Goal: Transaction & Acquisition: Subscribe to service/newsletter

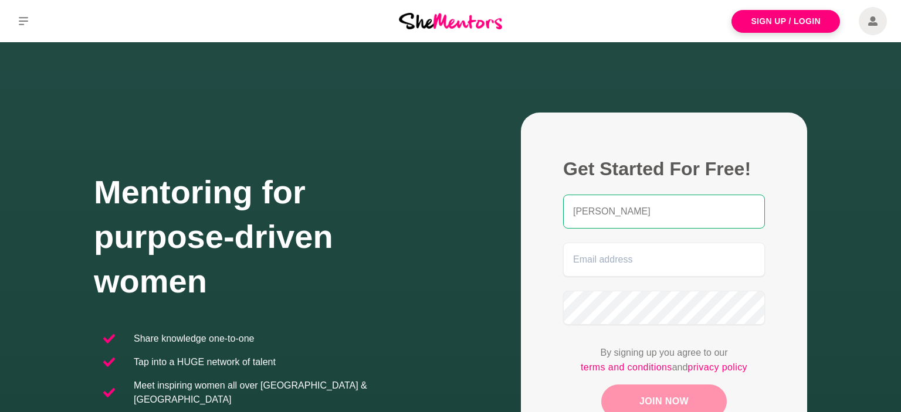
type input "Jenny Ubilla"
type input "p"
click at [533, 334] on figure "Get Started For Free! Jenny Ubilla jenn By signing up you agree to our terms an…" at bounding box center [664, 300] width 286 height 375
click at [593, 266] on input "jenn" at bounding box center [664, 260] width 202 height 34
type input "jenny.ubilla@gmail.com"
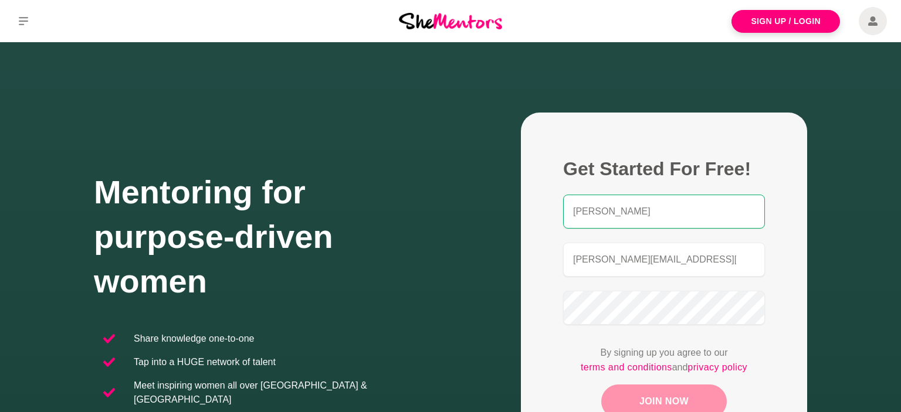
click at [663, 388] on button "Join Now" at bounding box center [663, 402] width 125 height 34
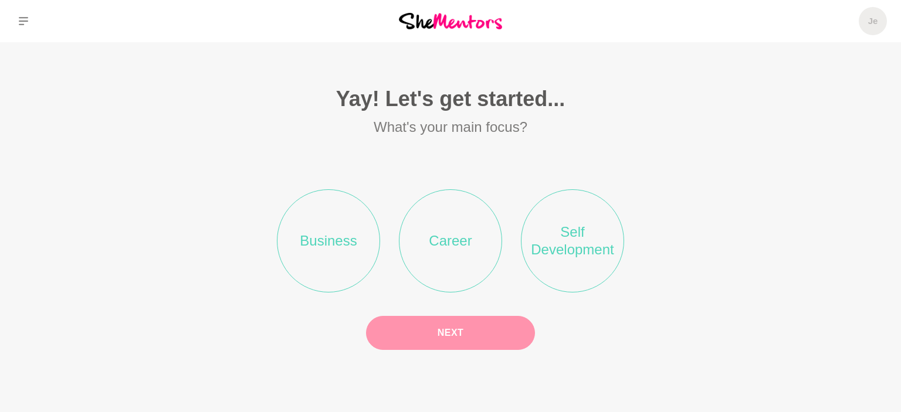
click at [342, 249] on li "Business" at bounding box center [328, 240] width 103 height 103
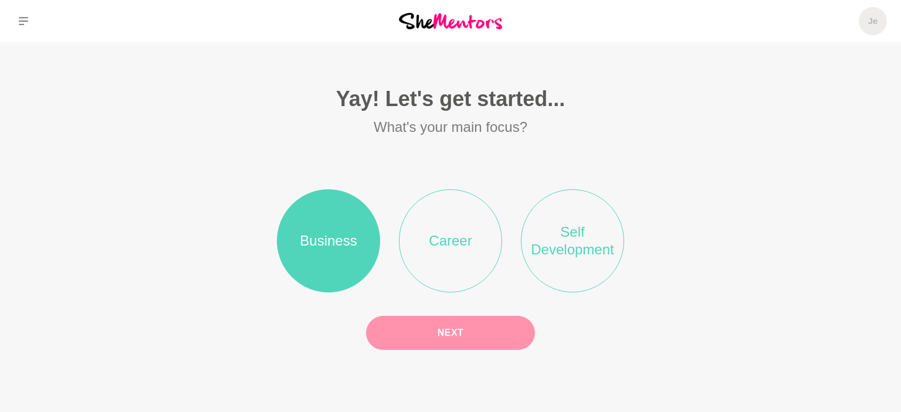
click at [484, 335] on button "Next" at bounding box center [450, 333] width 169 height 34
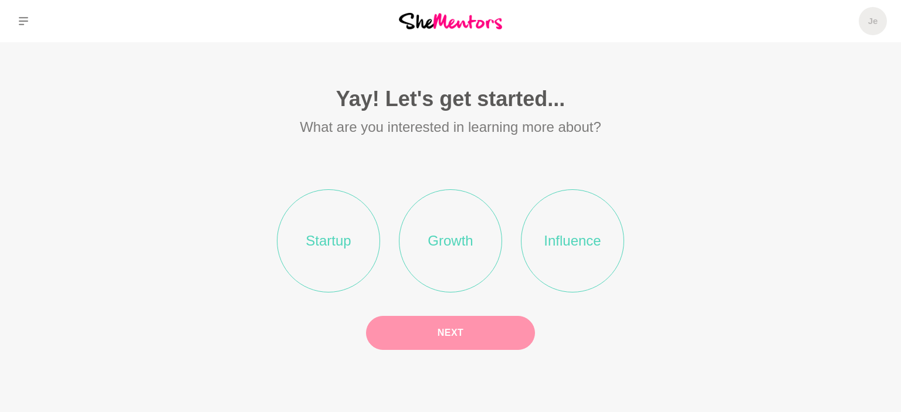
click at [348, 256] on li "Startup" at bounding box center [328, 240] width 103 height 103
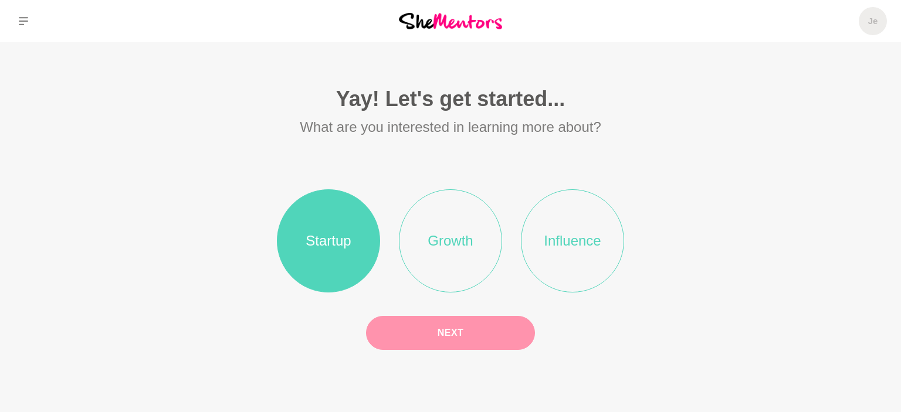
click at [503, 343] on button "Next" at bounding box center [450, 333] width 169 height 34
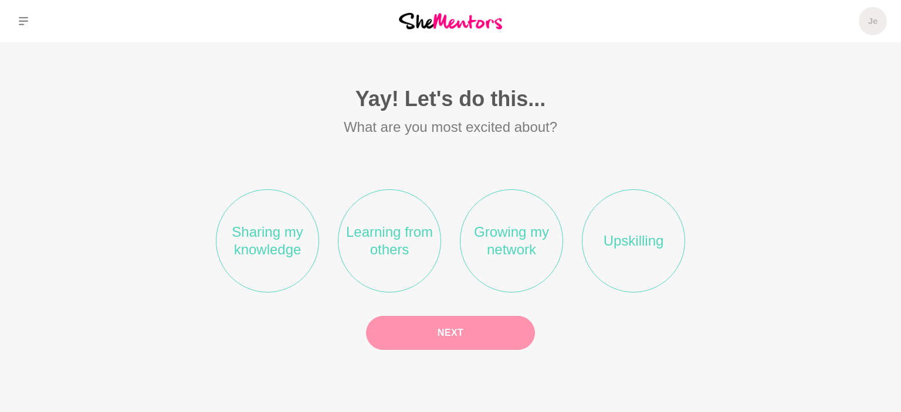
click at [386, 247] on li "Learning from others" at bounding box center [389, 240] width 103 height 103
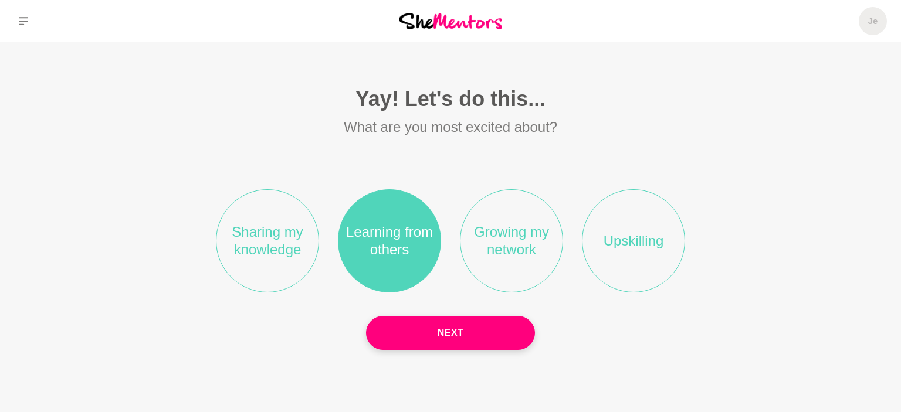
click at [508, 258] on li "Growing my network" at bounding box center [511, 240] width 103 height 103
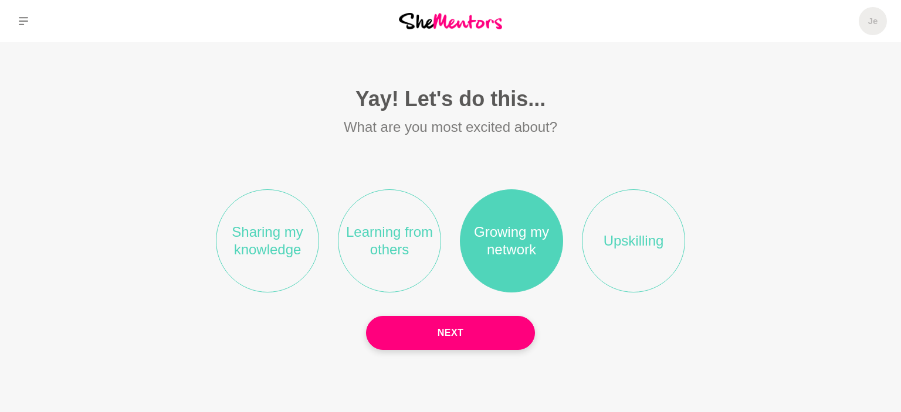
click at [390, 253] on li "Learning from others" at bounding box center [389, 240] width 103 height 103
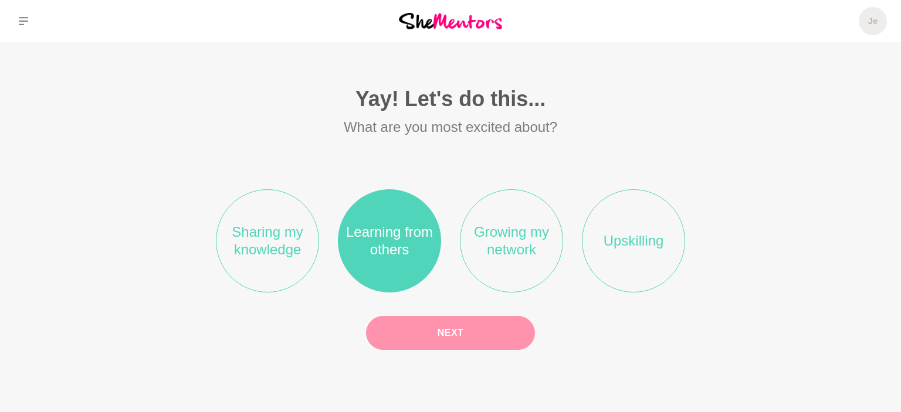
click at [495, 330] on button "Next" at bounding box center [450, 333] width 169 height 34
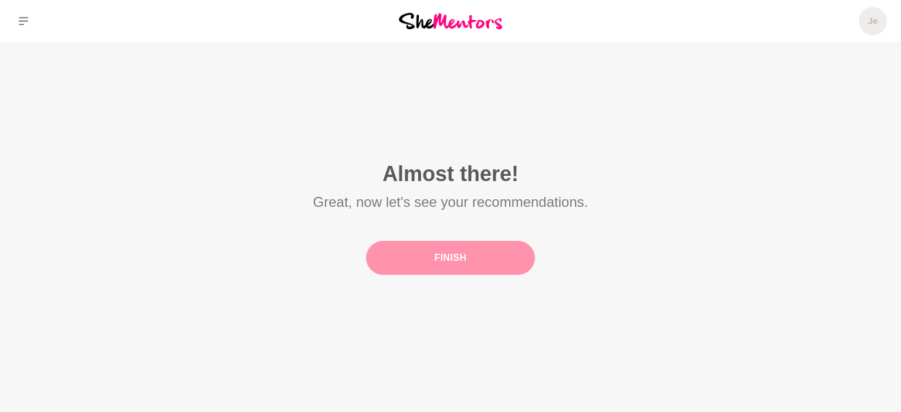
click at [477, 269] on button "Finish" at bounding box center [450, 258] width 169 height 34
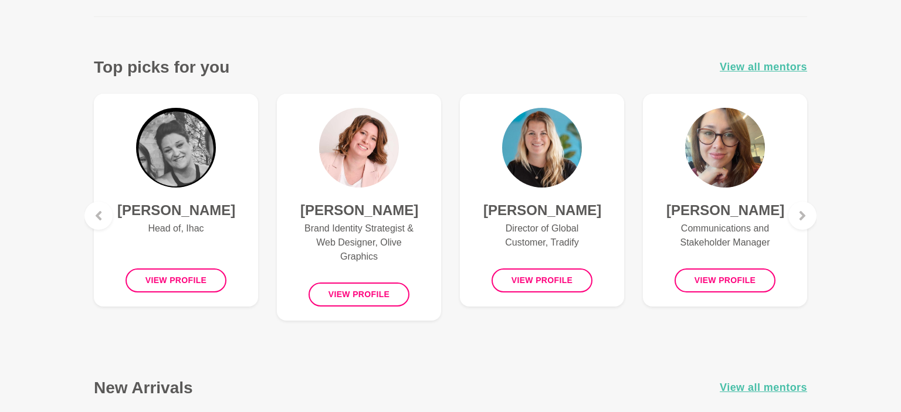
scroll to position [495, 0]
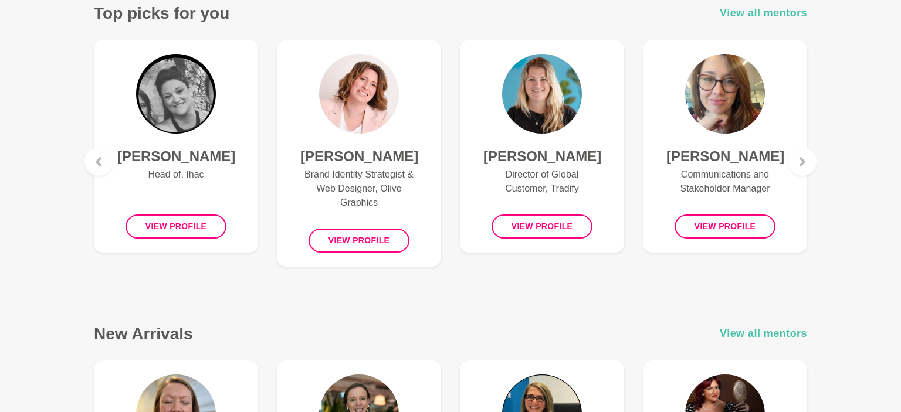
click at [738, 9] on span "View all mentors" at bounding box center [762, 13] width 87 height 17
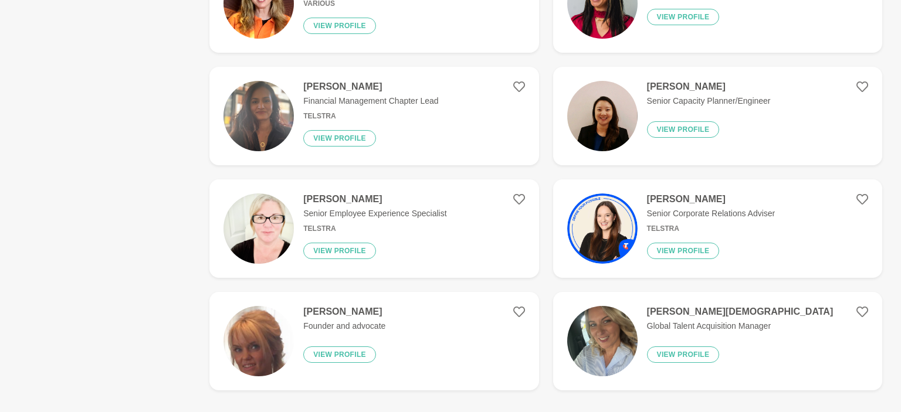
scroll to position [2105, 0]
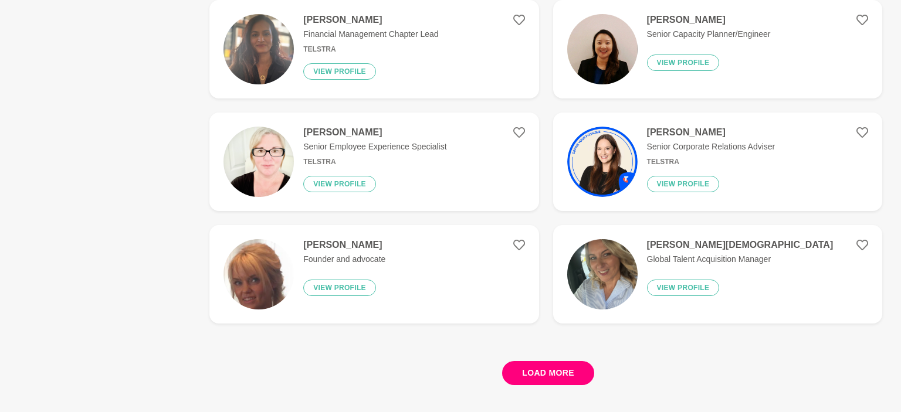
click at [565, 374] on button "Load more" at bounding box center [548, 373] width 92 height 24
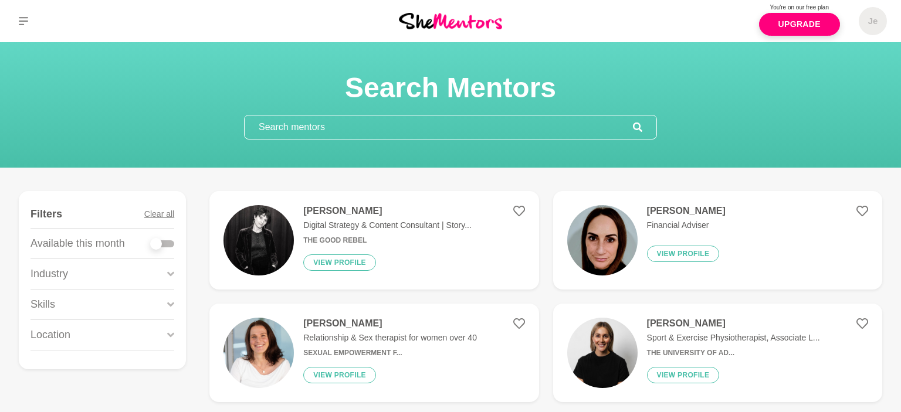
click at [167, 248] on div at bounding box center [162, 244] width 23 height 16
click at [168, 243] on div at bounding box center [162, 243] width 23 height 7
checkbox input "true"
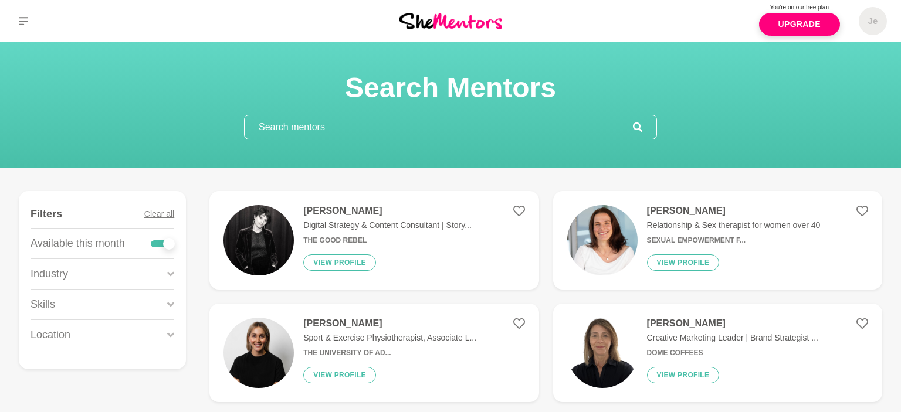
click at [158, 276] on div "Industry" at bounding box center [102, 274] width 144 height 30
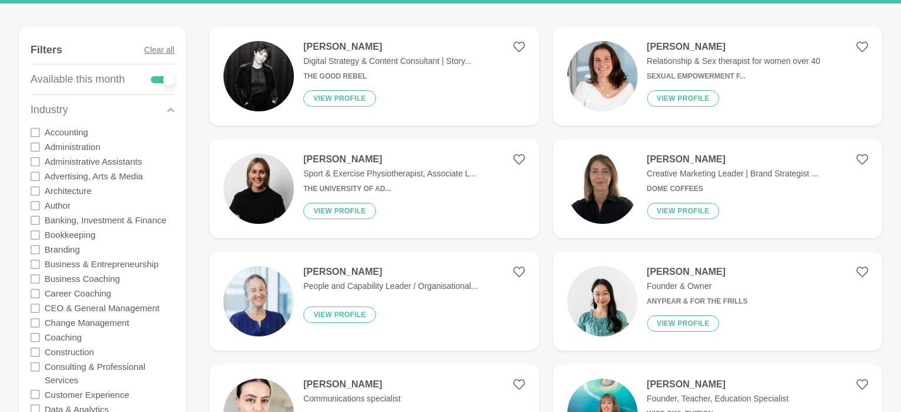
scroll to position [185, 0]
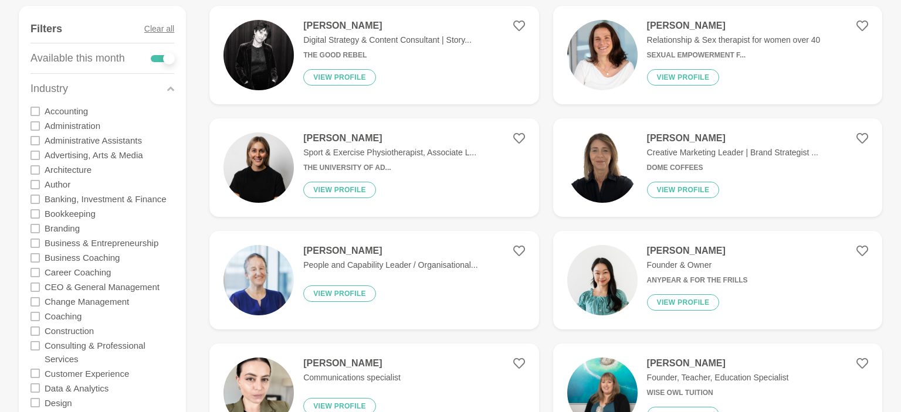
click at [35, 245] on icon at bounding box center [34, 243] width 9 height 9
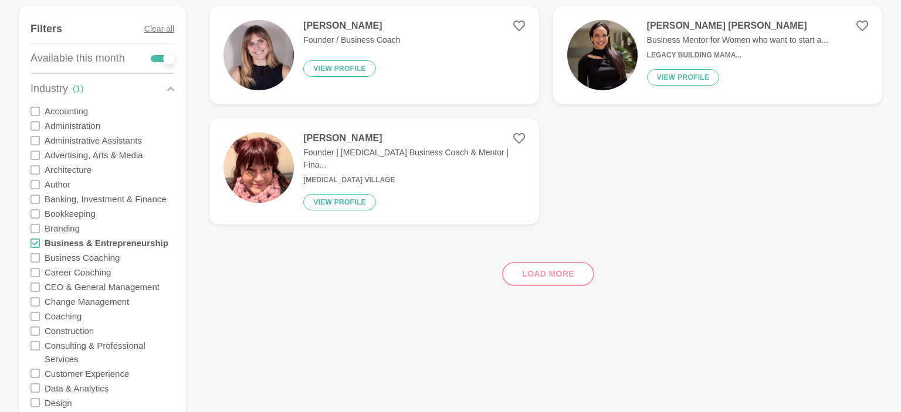
click at [32, 259] on icon at bounding box center [34, 257] width 9 height 9
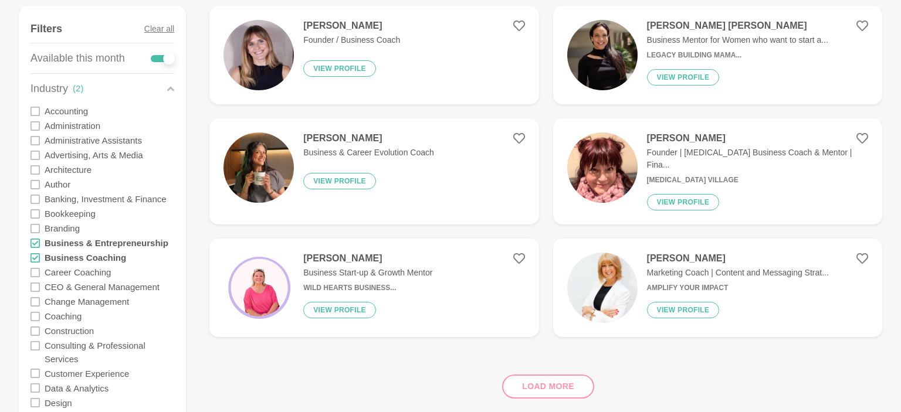
click at [33, 343] on icon at bounding box center [34, 345] width 9 height 9
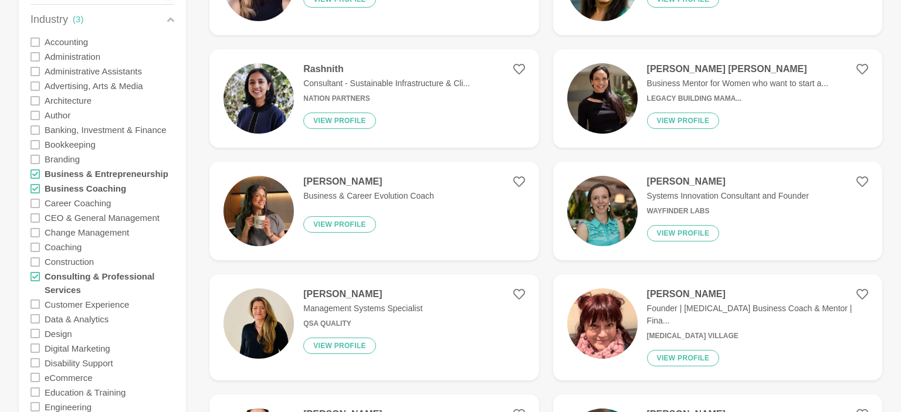
scroll to position [310, 0]
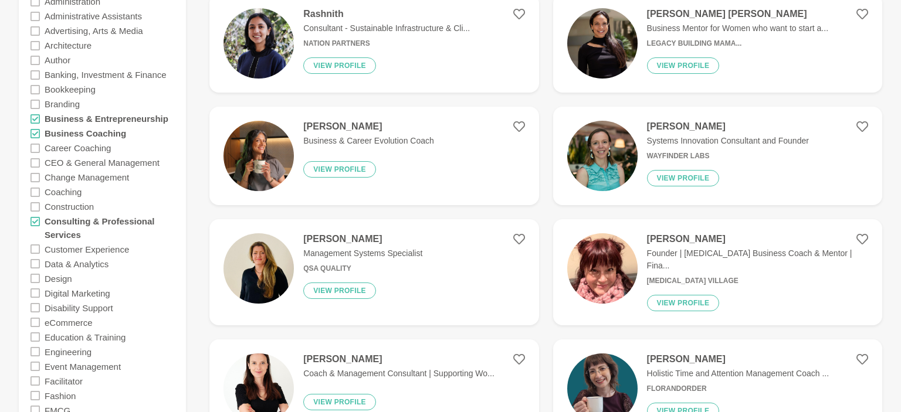
click at [33, 371] on icon at bounding box center [34, 366] width 9 height 9
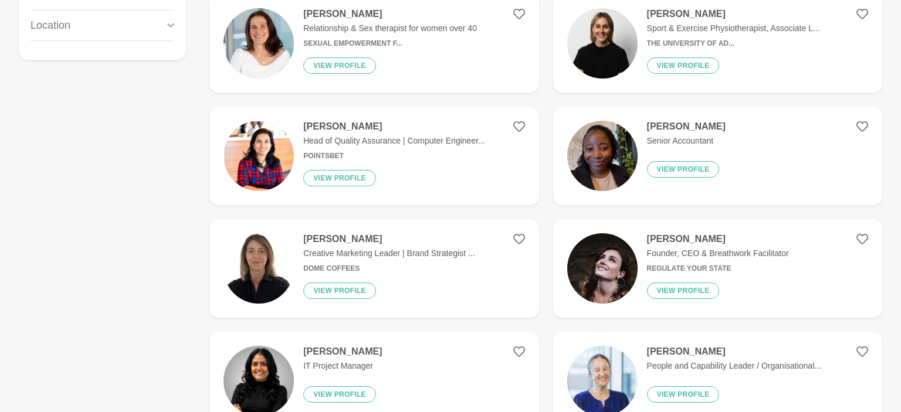
scroll to position [0, 0]
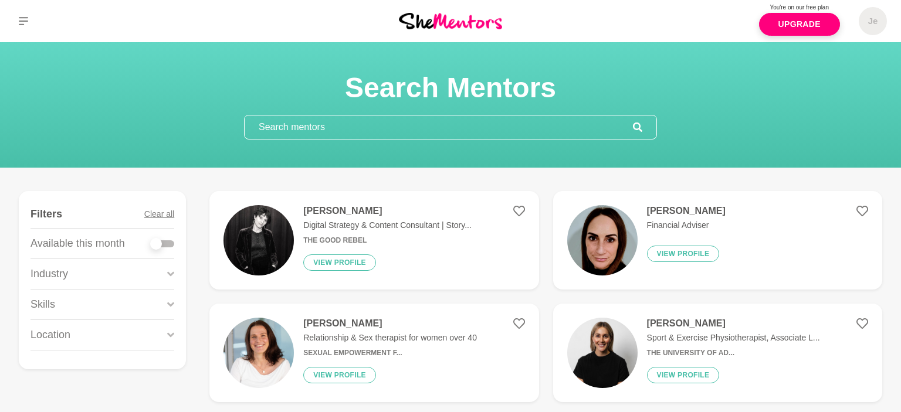
click at [79, 274] on div "Industry" at bounding box center [102, 274] width 144 height 30
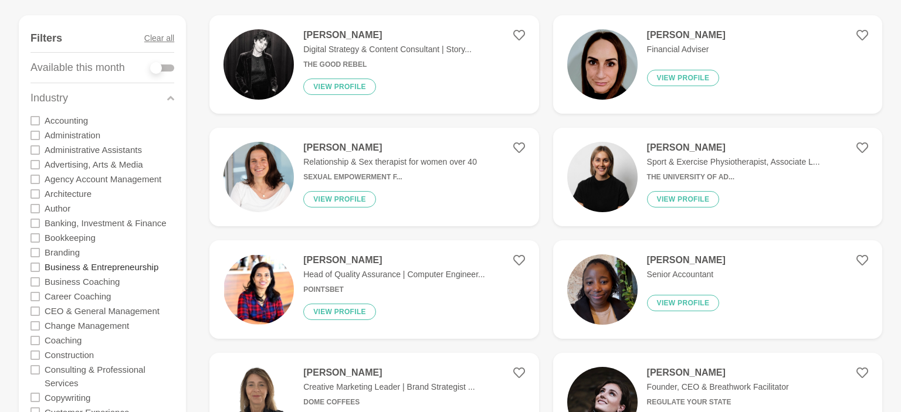
scroll to position [247, 0]
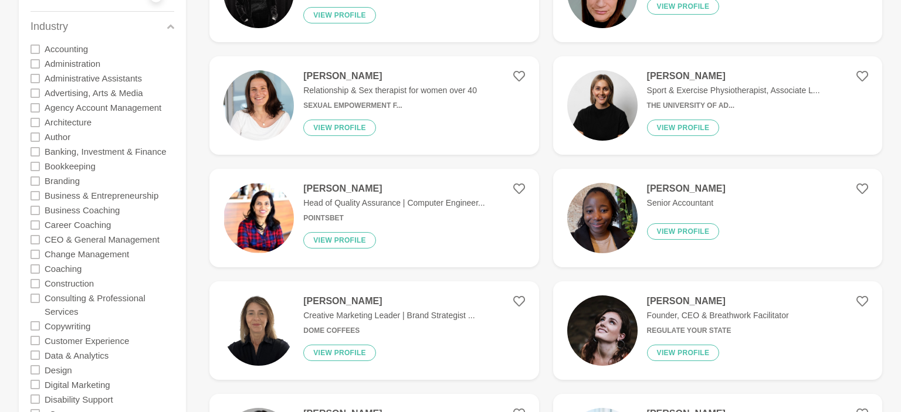
click at [32, 196] on icon at bounding box center [34, 195] width 9 height 9
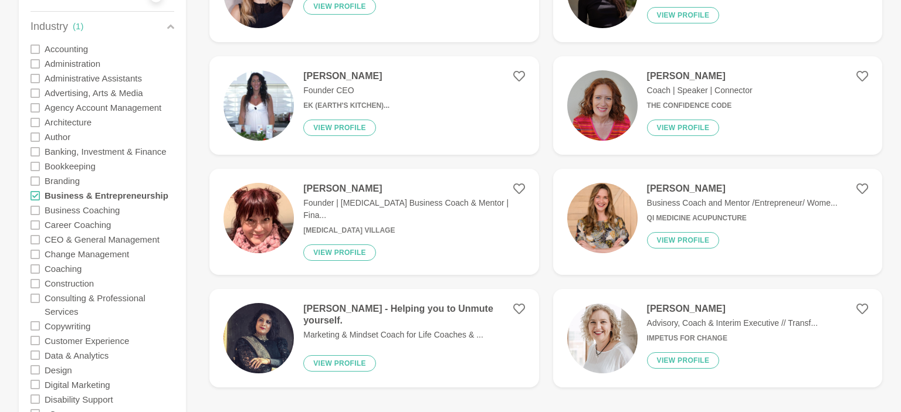
click at [33, 208] on icon at bounding box center [34, 210] width 9 height 9
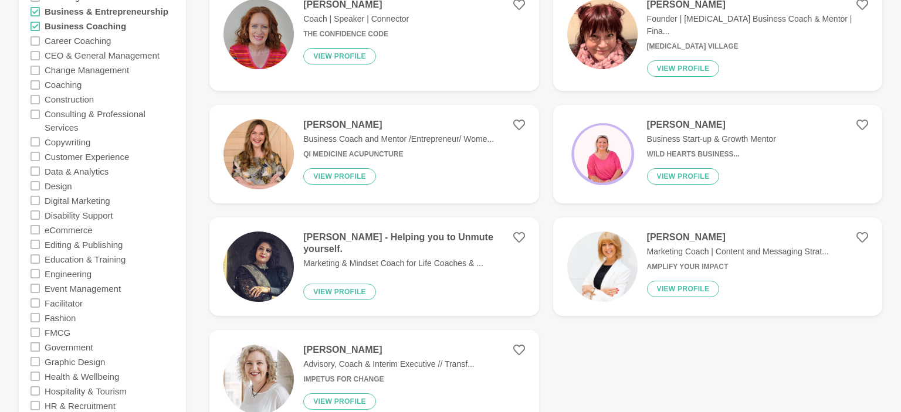
scroll to position [433, 0]
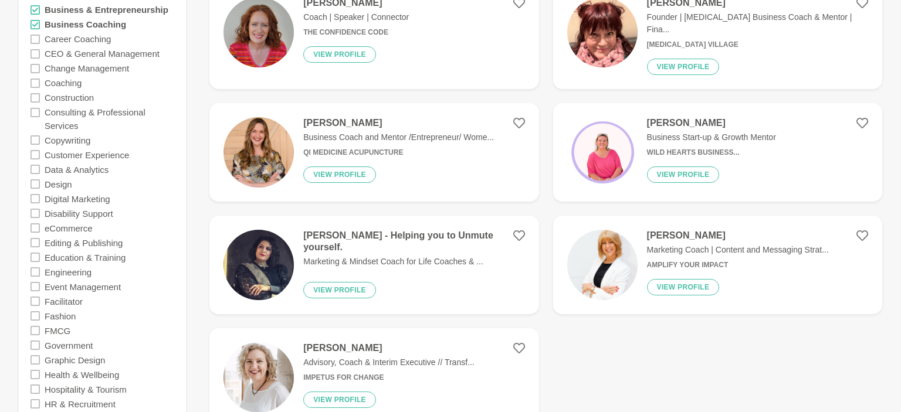
click at [36, 287] on icon at bounding box center [34, 286] width 9 height 9
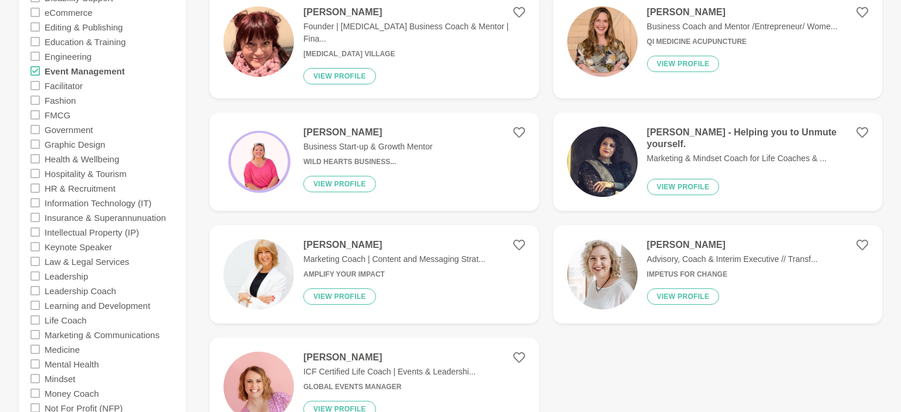
scroll to position [681, 0]
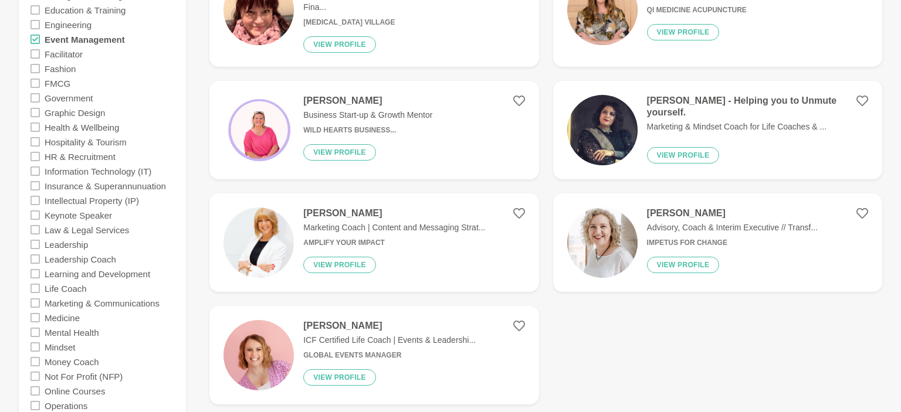
click at [35, 301] on icon at bounding box center [34, 302] width 9 height 9
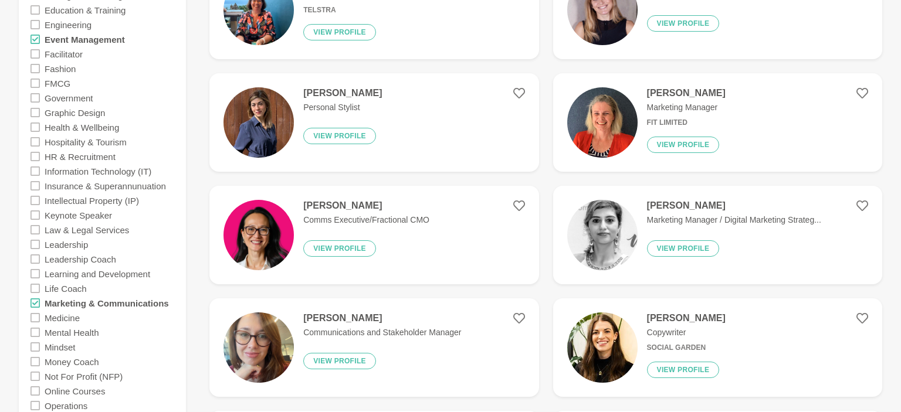
click at [37, 259] on icon at bounding box center [34, 258] width 9 height 9
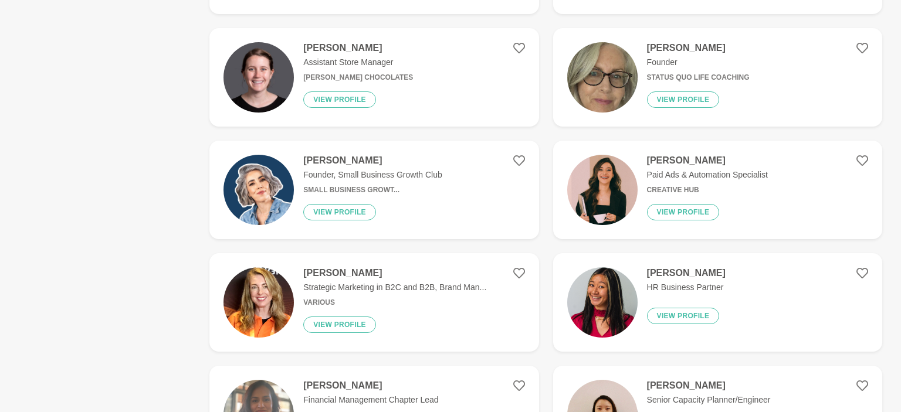
scroll to position [1733, 0]
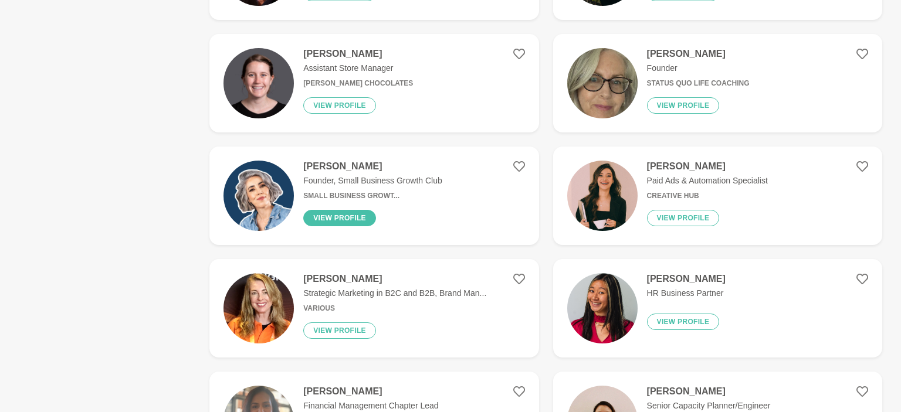
click at [337, 222] on button "View profile" at bounding box center [339, 218] width 73 height 16
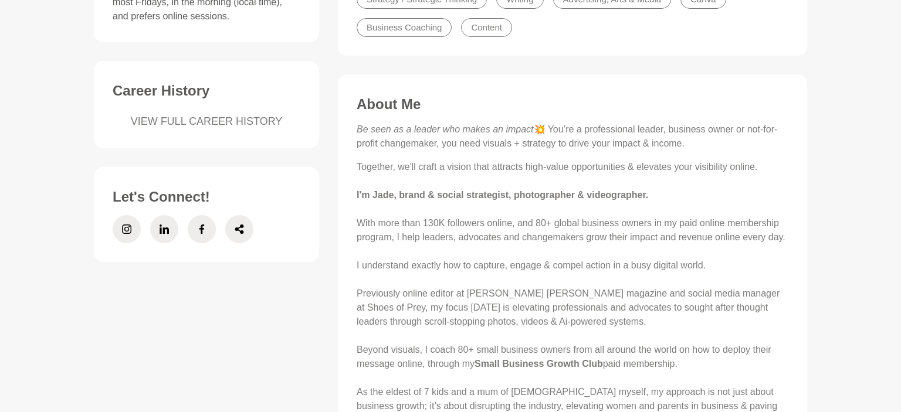
scroll to position [433, 0]
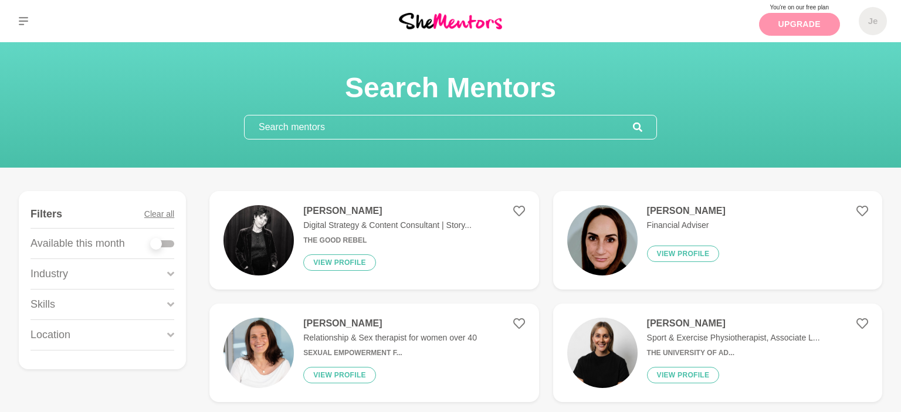
click at [808, 22] on link "Upgrade" at bounding box center [799, 24] width 81 height 23
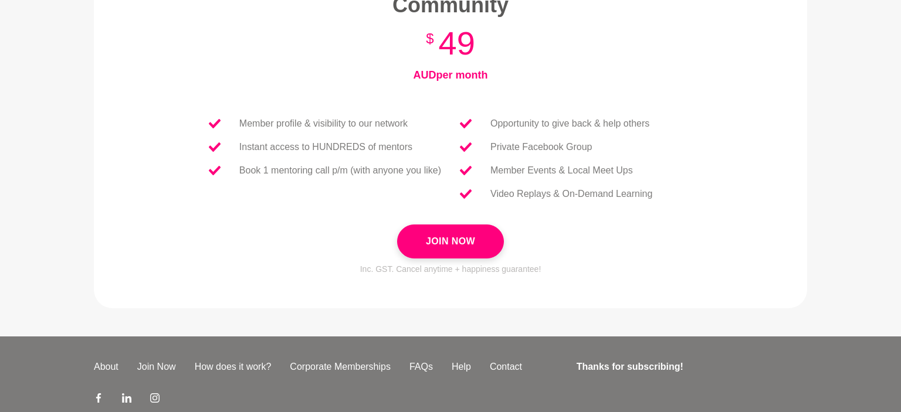
scroll to position [495, 0]
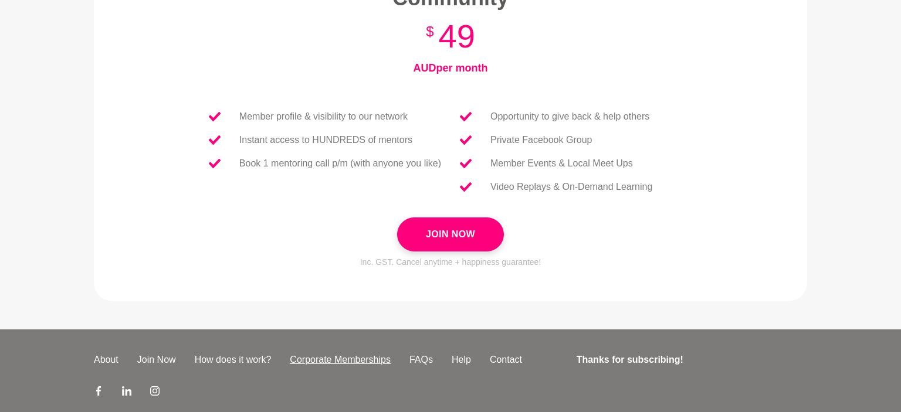
click at [364, 365] on link "Corporate Memberships" at bounding box center [340, 360] width 120 height 14
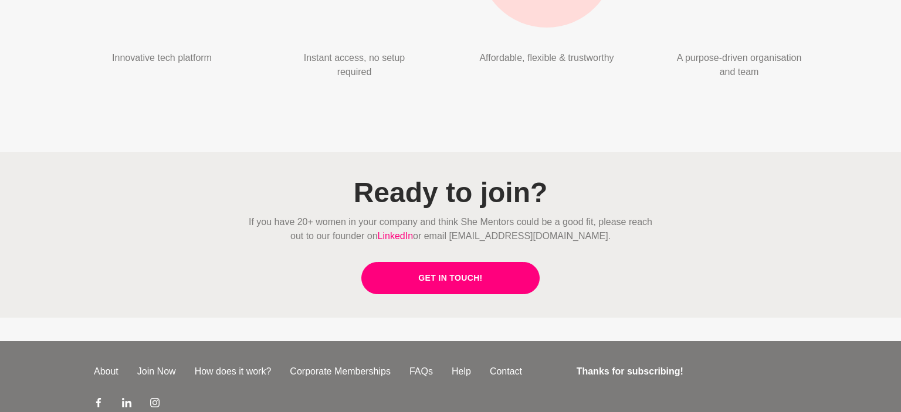
scroll to position [3027, 0]
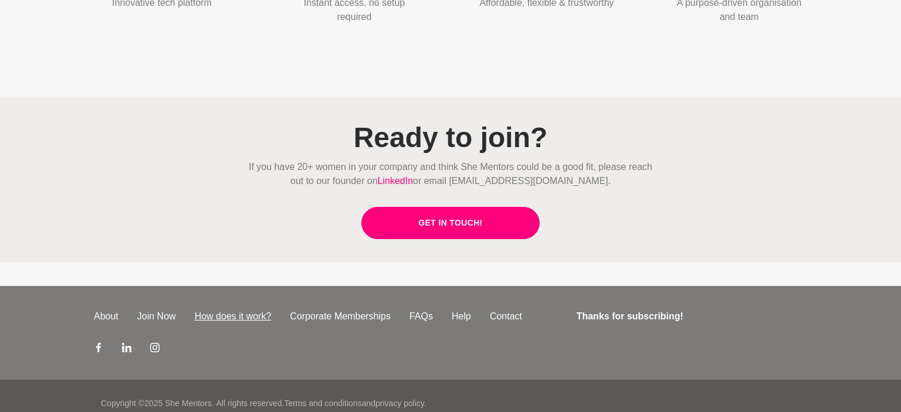
click at [232, 310] on link "How does it work?" at bounding box center [233, 317] width 96 height 14
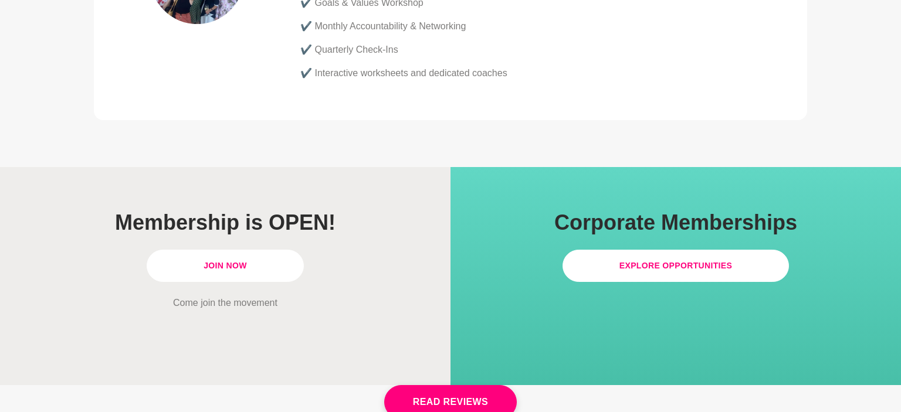
scroll to position [3281, 0]
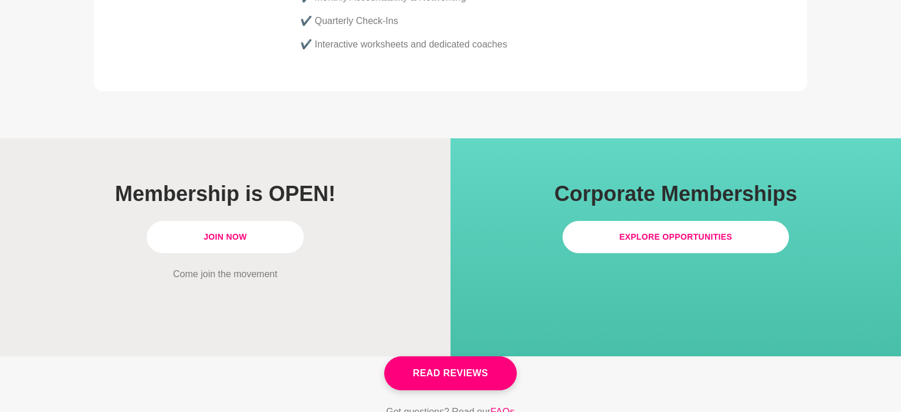
click at [670, 221] on link "Explore Opportunities" at bounding box center [675, 237] width 227 height 32
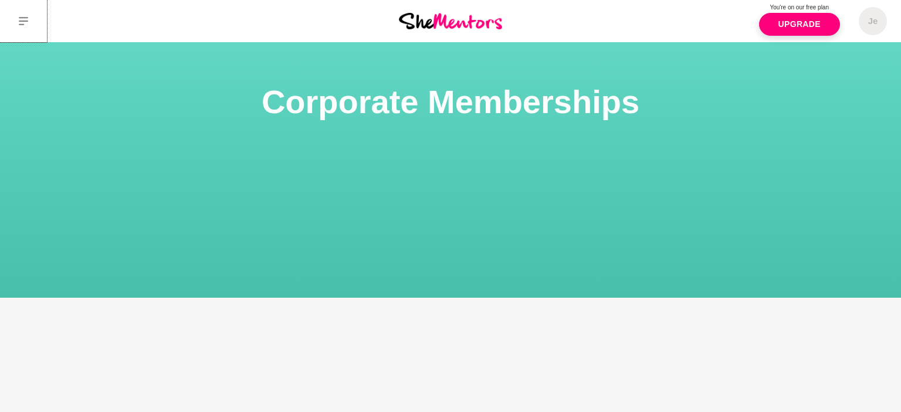
click at [22, 16] on icon at bounding box center [23, 20] width 9 height 9
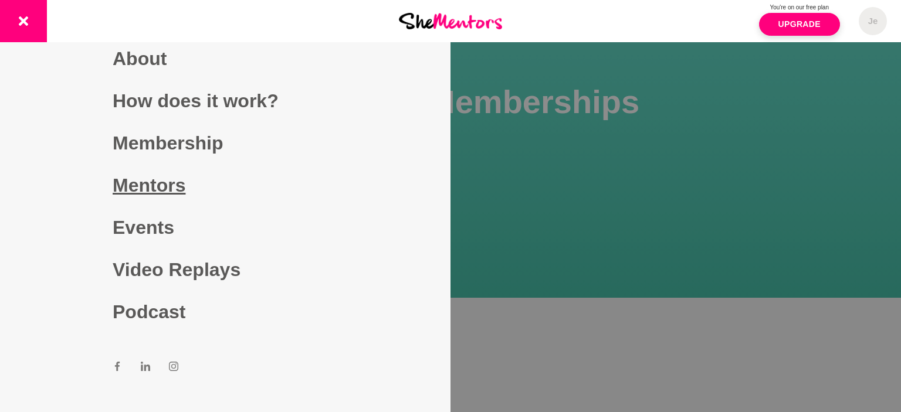
click at [189, 170] on link "Mentors" at bounding box center [225, 185] width 225 height 42
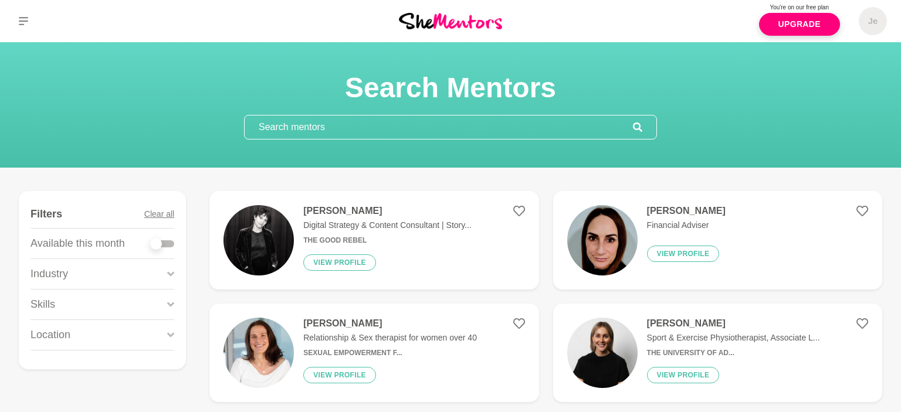
click at [111, 269] on div "Industry" at bounding box center [102, 274] width 144 height 30
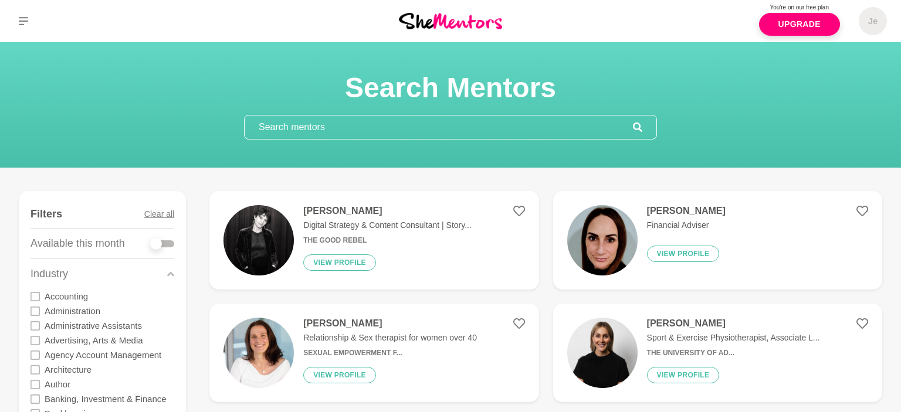
click at [164, 245] on div at bounding box center [162, 243] width 23 height 7
checkbox input "true"
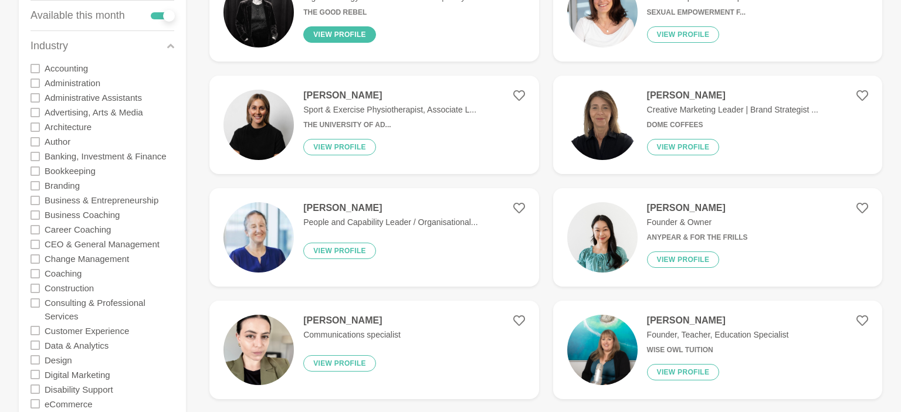
scroll to position [247, 0]
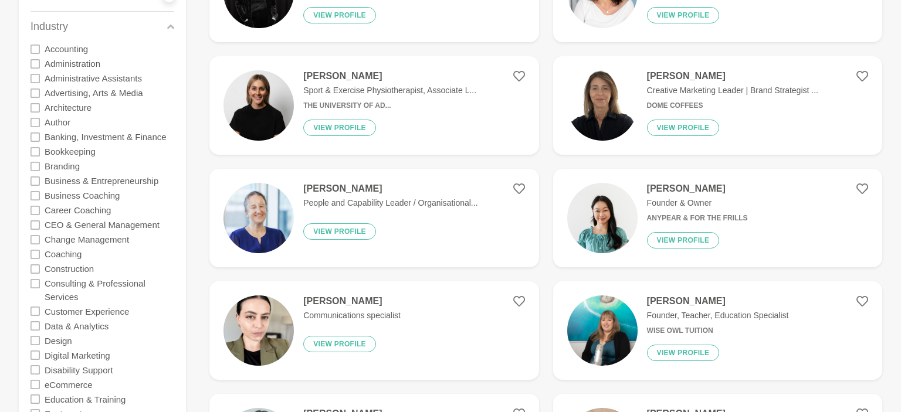
click at [673, 192] on h4 "Grace K" at bounding box center [697, 189] width 101 height 12
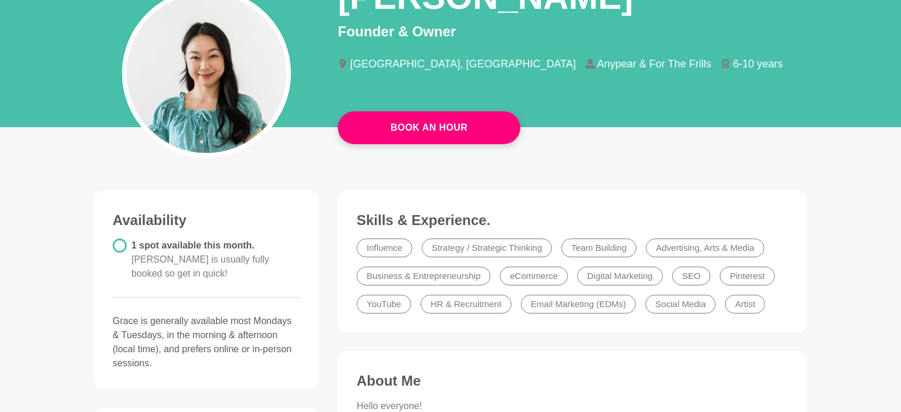
scroll to position [124, 0]
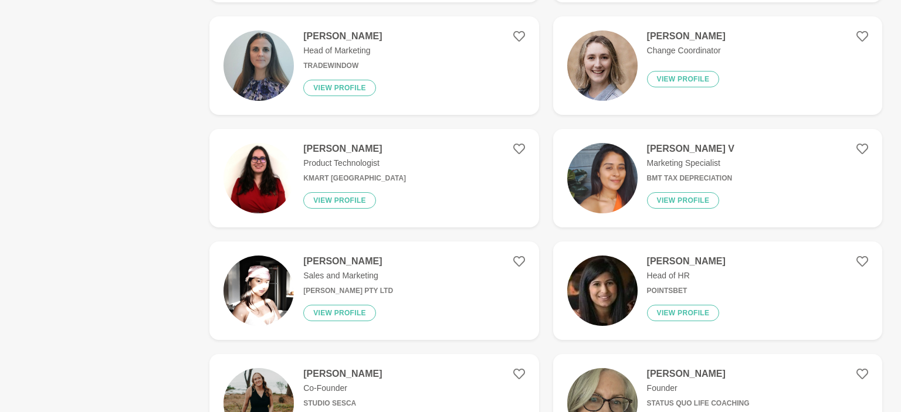
scroll to position [743, 0]
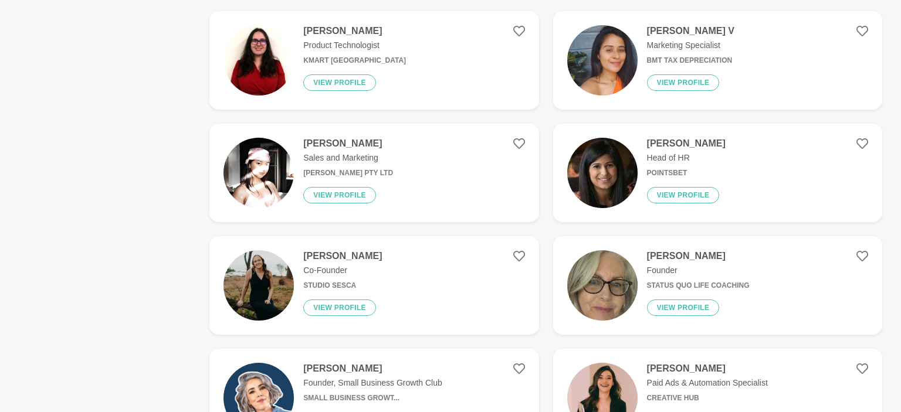
click at [334, 146] on h4 "Danica" at bounding box center [348, 144] width 90 height 12
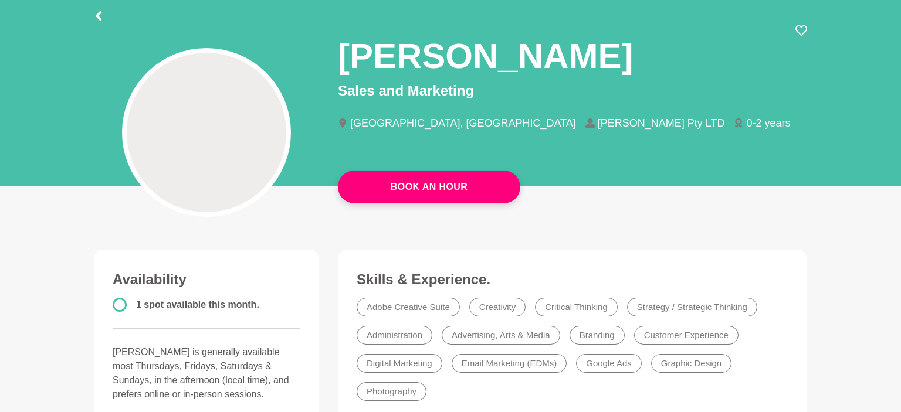
scroll to position [124, 0]
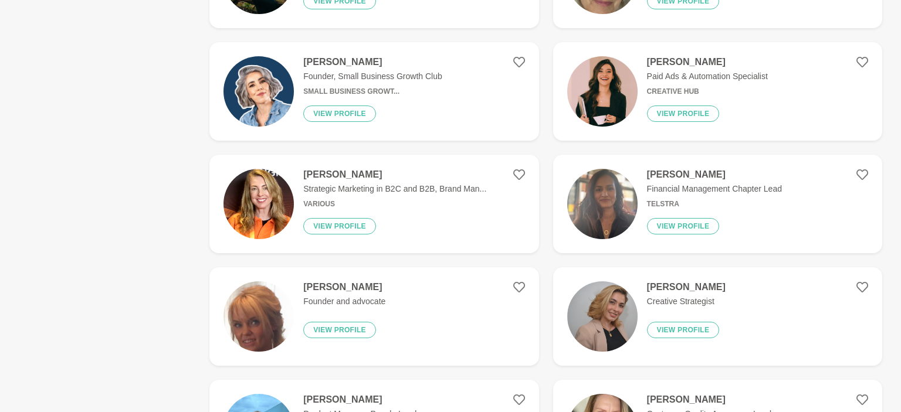
scroll to position [1053, 0]
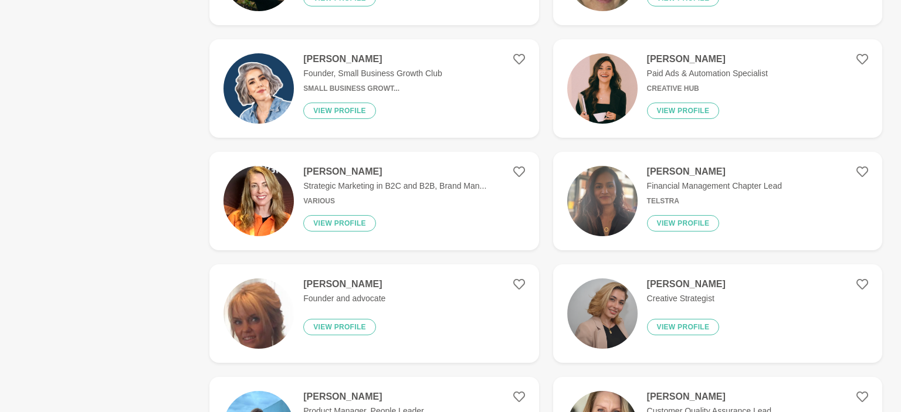
click at [691, 179] on div "Nirali Subnis Financial Management Chapter Lead Telstra View profile" at bounding box center [709, 201] width 144 height 70
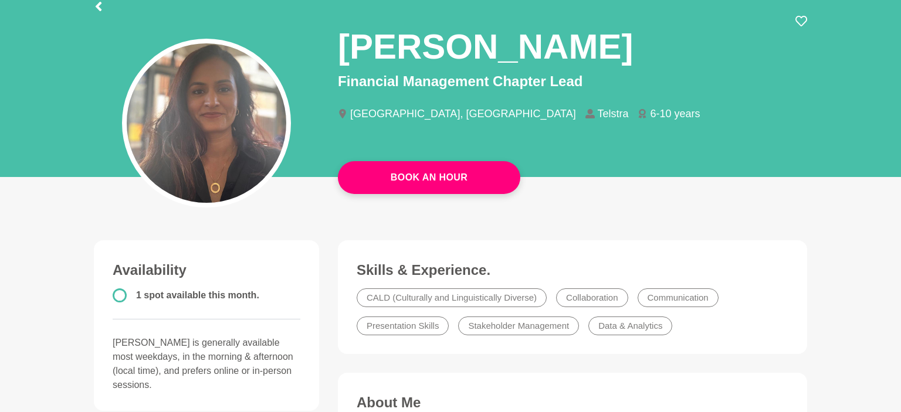
scroll to position [124, 0]
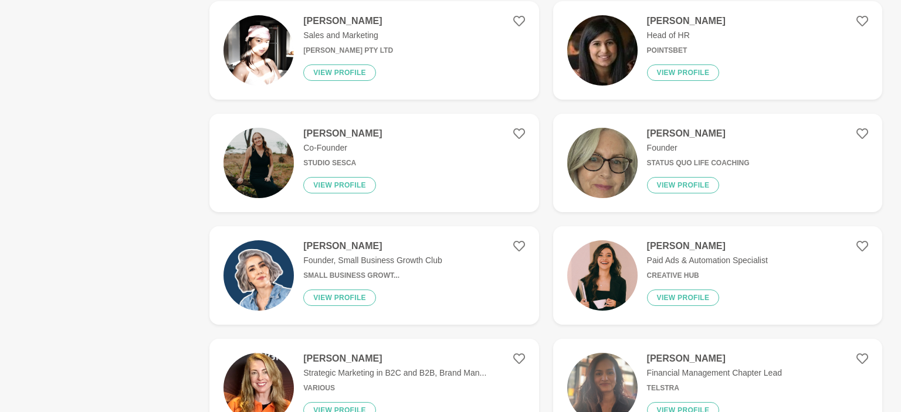
scroll to position [929, 0]
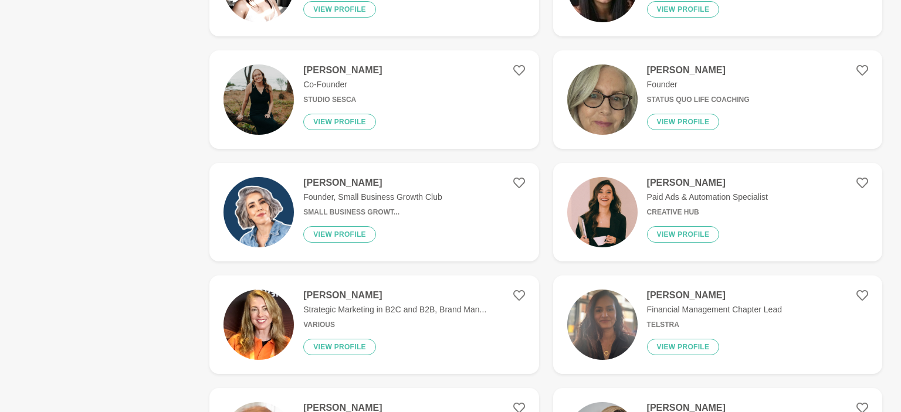
click at [469, 307] on p "Strategic Marketing in B2C and B2B, Brand Man..." at bounding box center [394, 310] width 183 height 12
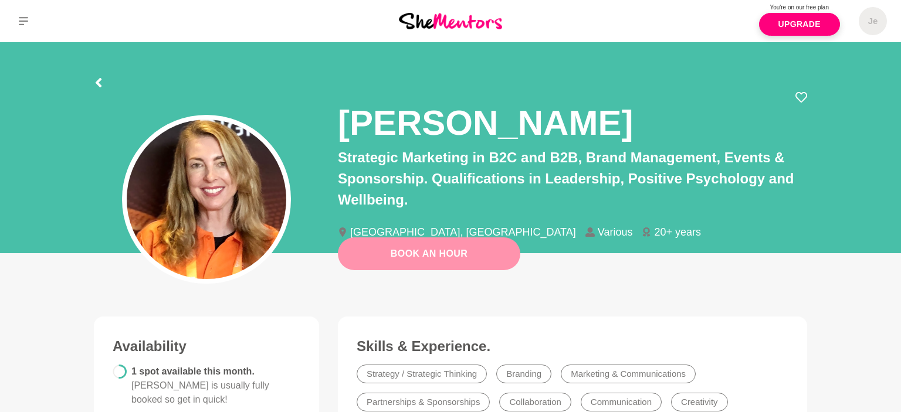
click at [504, 254] on button "Book An Hour" at bounding box center [429, 253] width 182 height 33
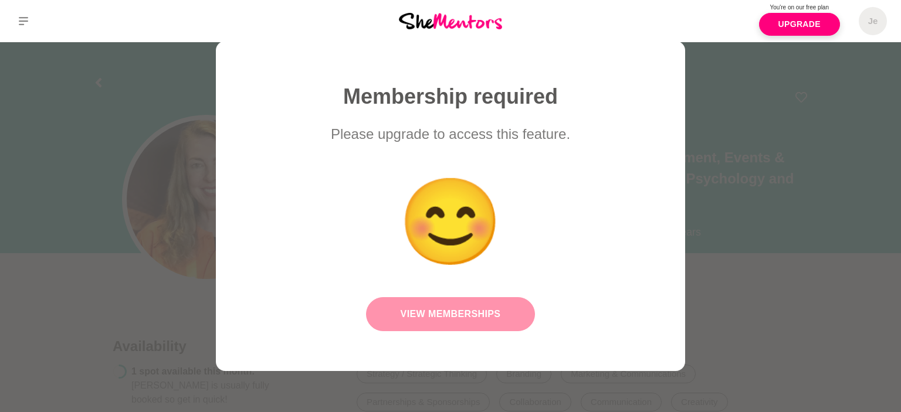
click at [491, 299] on link "View Memberships" at bounding box center [450, 314] width 169 height 34
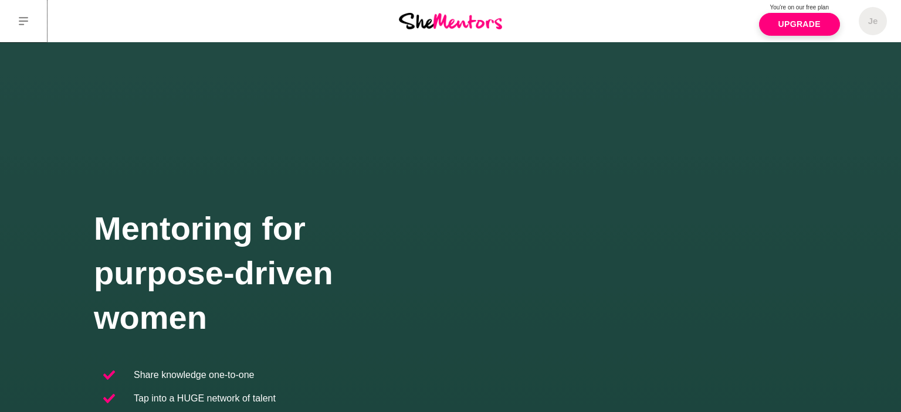
click at [27, 22] on icon at bounding box center [23, 20] width 9 height 9
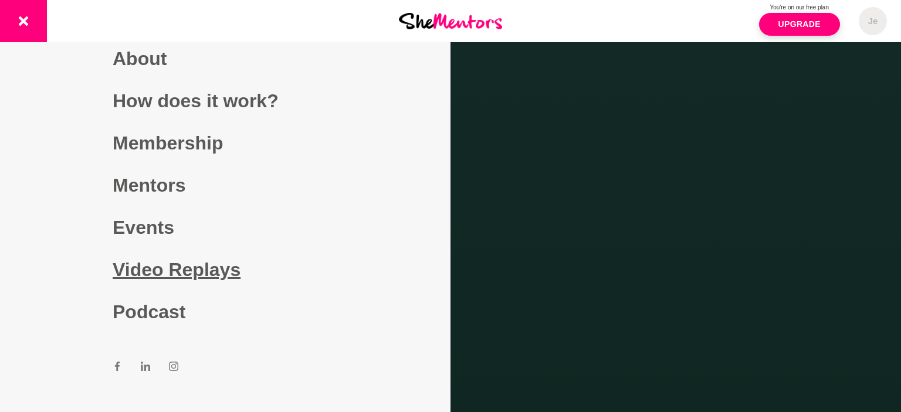
click at [161, 260] on link "Video Replays" at bounding box center [225, 270] width 225 height 42
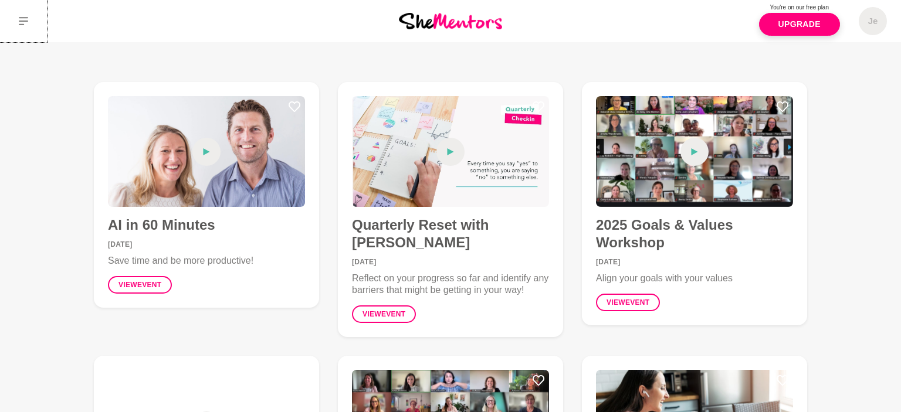
click at [24, 23] on icon at bounding box center [23, 20] width 9 height 9
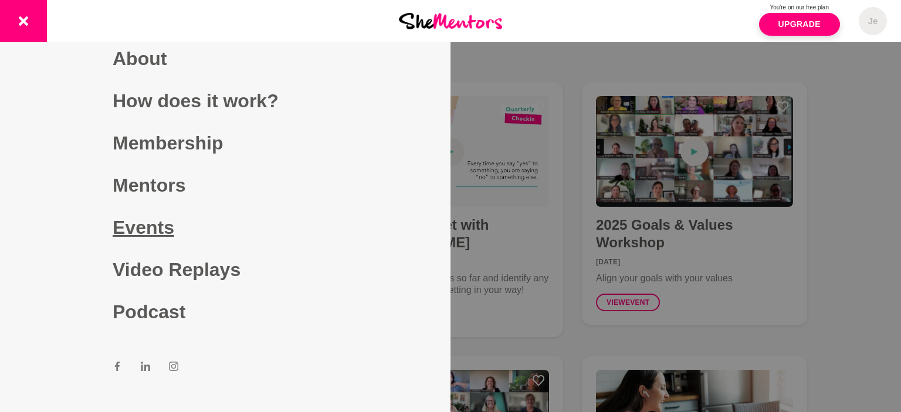
click at [173, 242] on link "Events" at bounding box center [225, 227] width 225 height 42
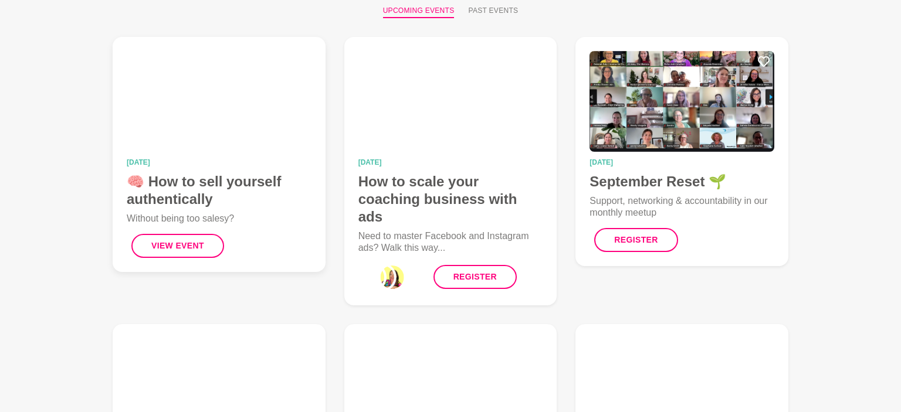
scroll to position [124, 0]
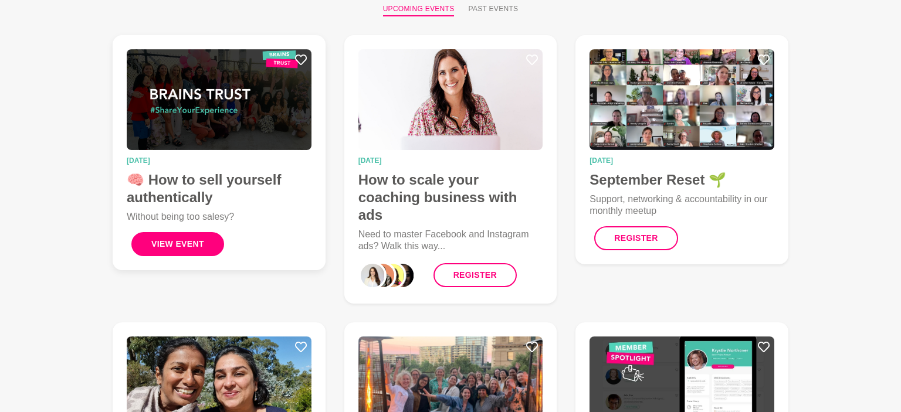
click at [175, 254] on button "View Event" at bounding box center [177, 244] width 93 height 24
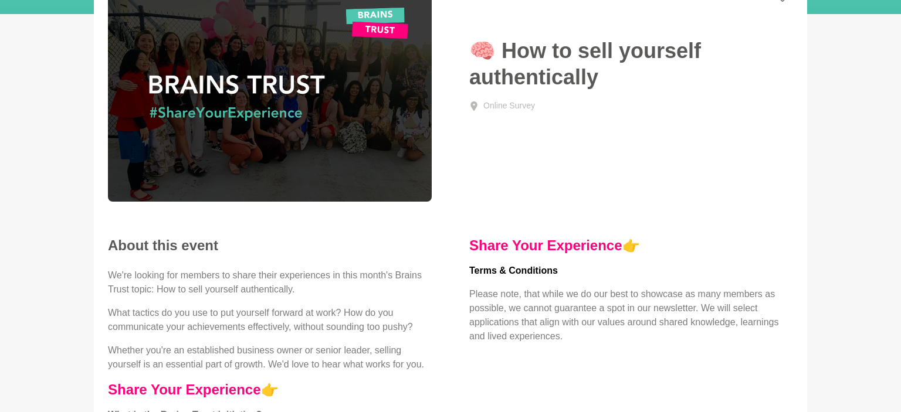
scroll to position [185, 0]
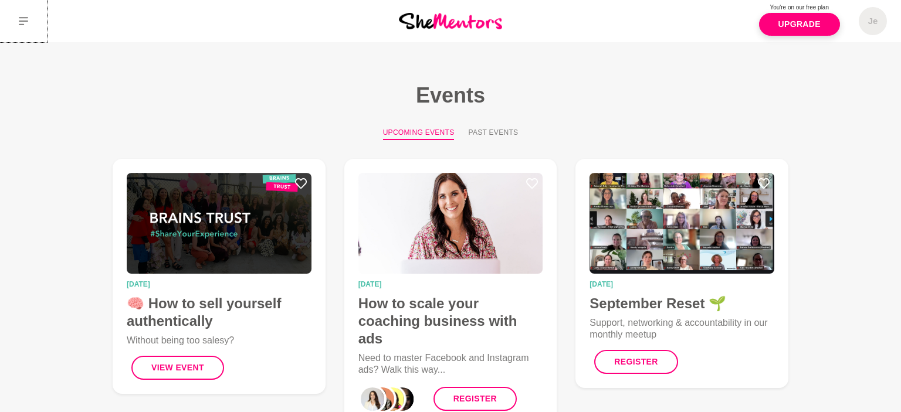
click at [28, 8] on button at bounding box center [23, 21] width 47 height 42
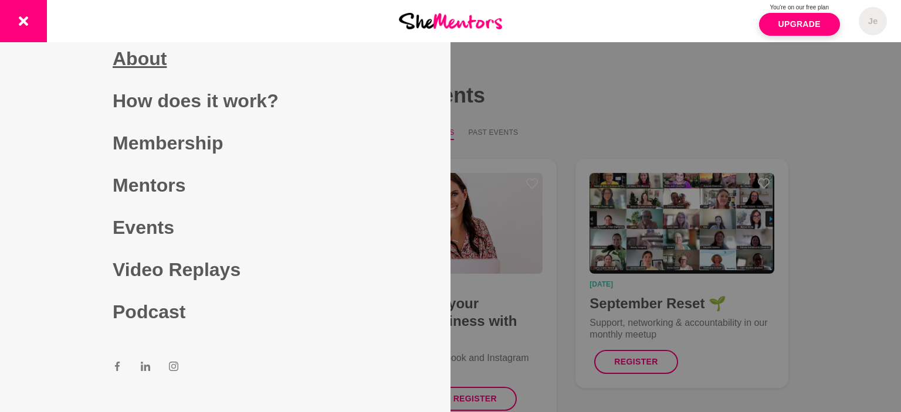
click at [137, 65] on link "About" at bounding box center [225, 59] width 225 height 42
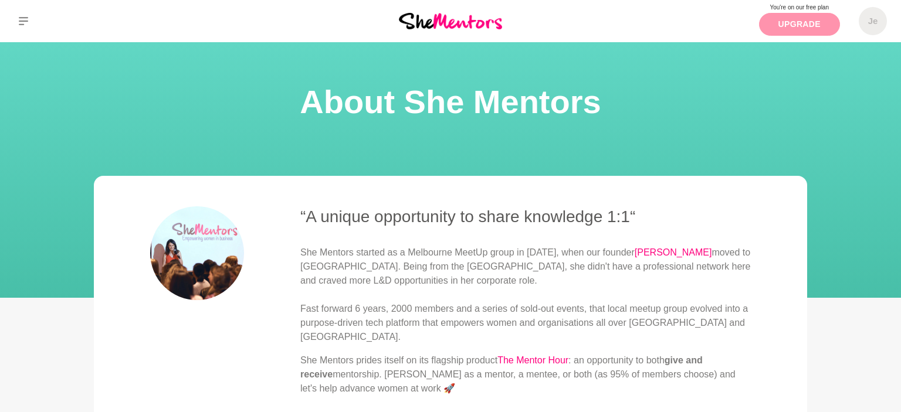
click at [799, 21] on link "Upgrade" at bounding box center [799, 24] width 81 height 23
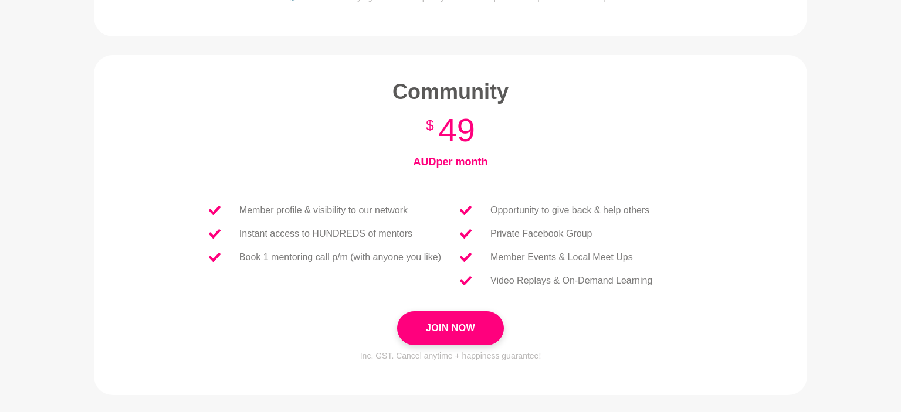
scroll to position [433, 0]
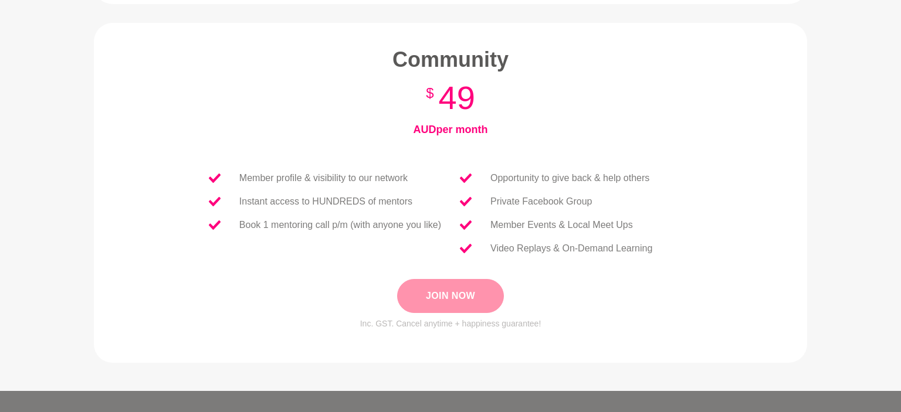
click at [493, 291] on button "Join Now" at bounding box center [450, 296] width 107 height 34
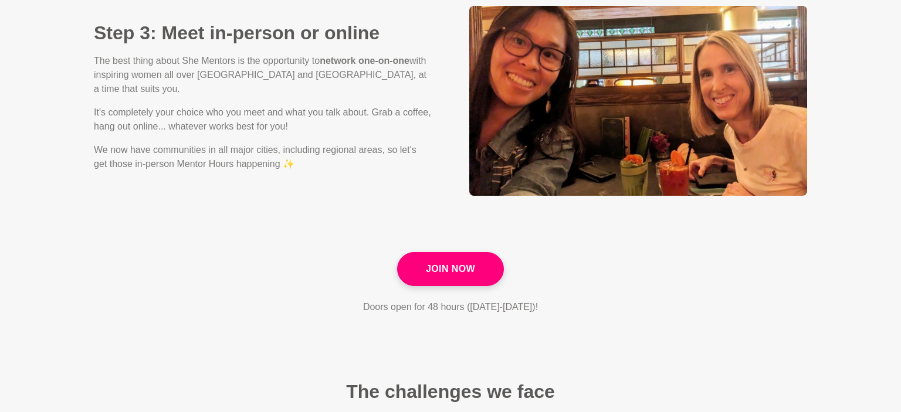
scroll to position [1176, 0]
